Goal: Book appointment/travel/reservation

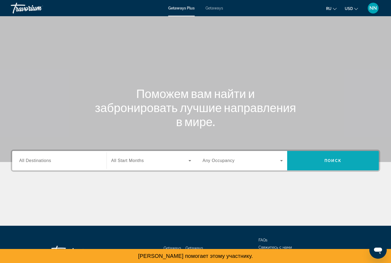
click at [329, 165] on span "Search widget" at bounding box center [333, 160] width 92 height 13
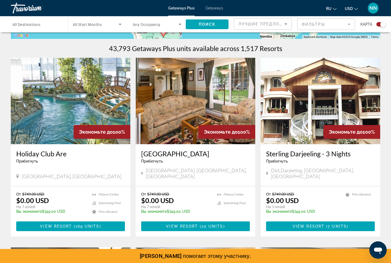
scroll to position [155, 0]
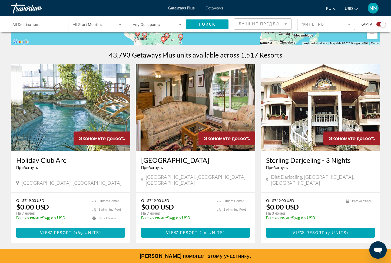
click at [94, 231] on span "169 units" at bounding box center [87, 233] width 24 height 4
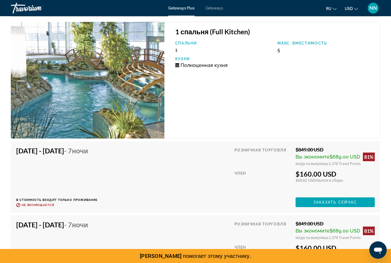
scroll to position [936, 0]
click at [373, 10] on span "NN" at bounding box center [373, 7] width 8 height 5
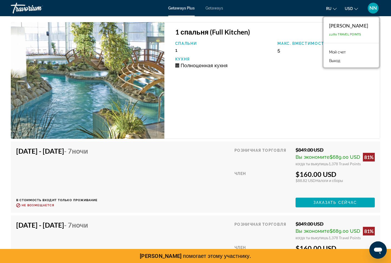
click at [326, 60] on button "Выход" at bounding box center [334, 60] width 16 height 7
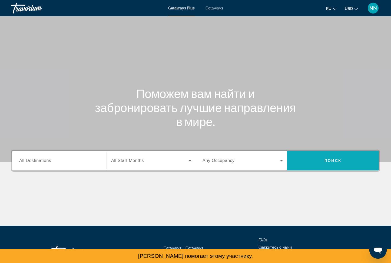
click at [321, 165] on span "Search widget" at bounding box center [333, 160] width 92 height 13
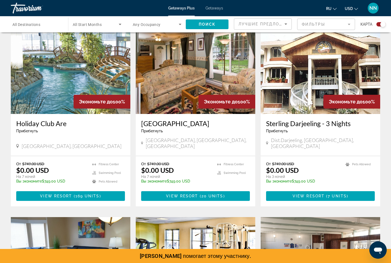
scroll to position [199, 0]
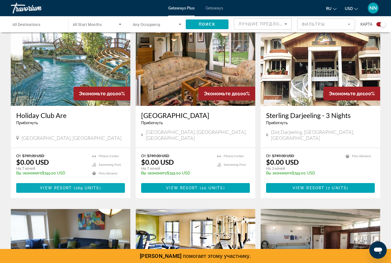
click at [87, 186] on span "169 units" at bounding box center [87, 188] width 24 height 4
